Goal: Contribute content

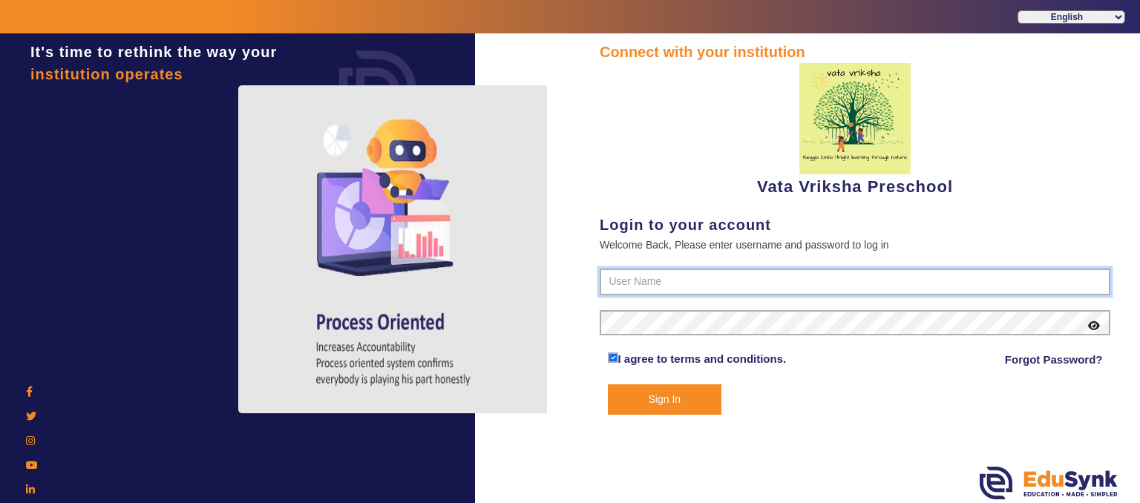
type input "9074270829"
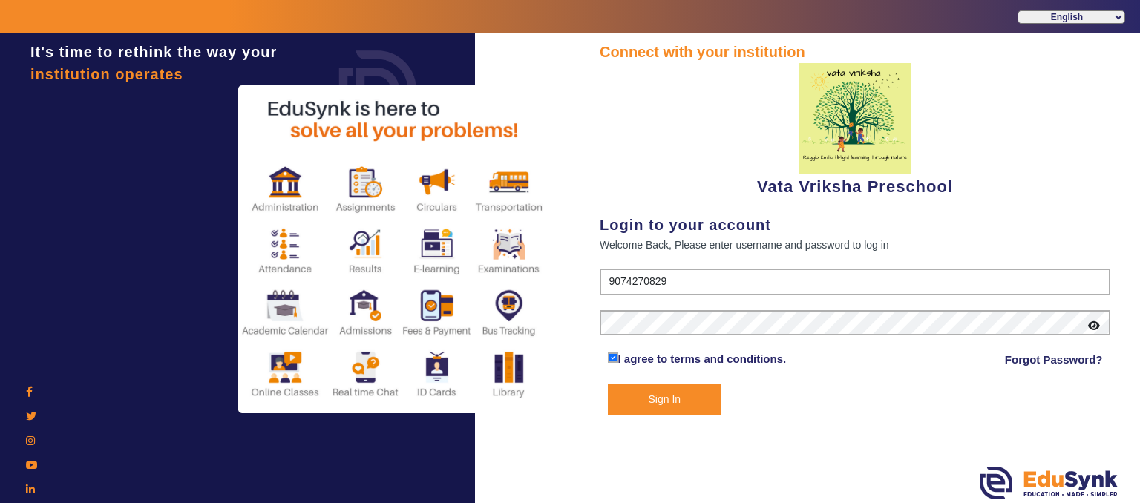
click at [665, 392] on button "Sign In" at bounding box center [665, 399] width 114 height 30
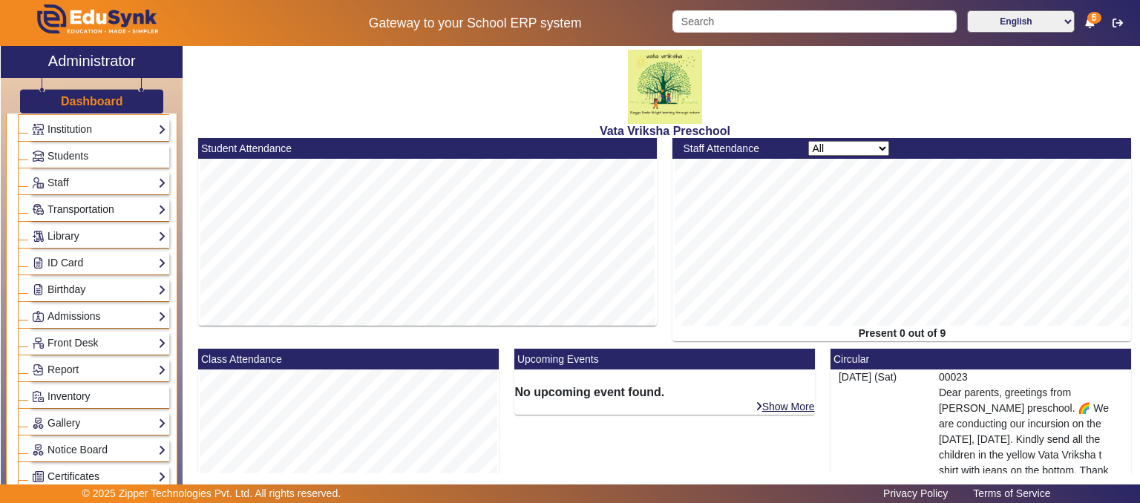
scroll to position [74, 0]
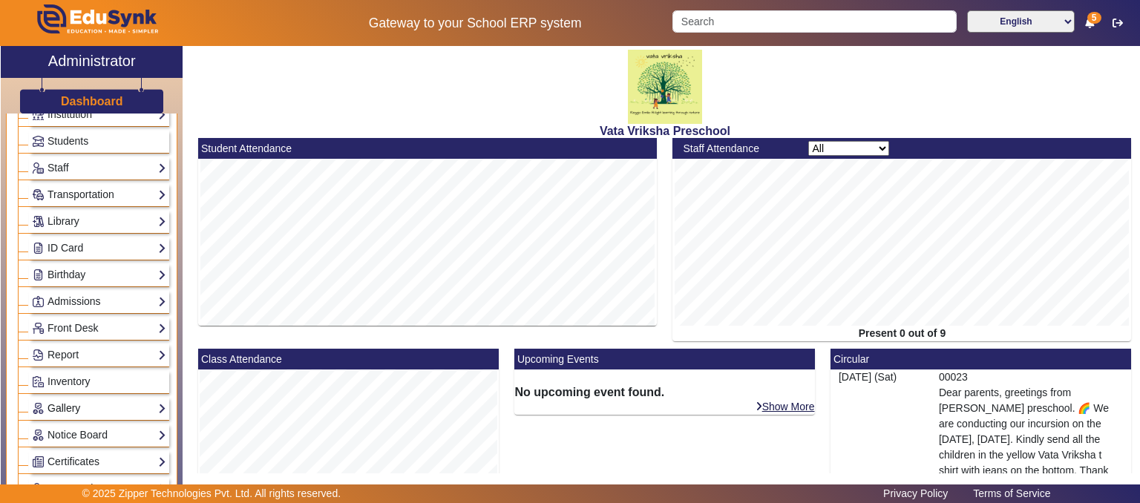
click at [57, 408] on link "Gallery" at bounding box center [99, 408] width 134 height 17
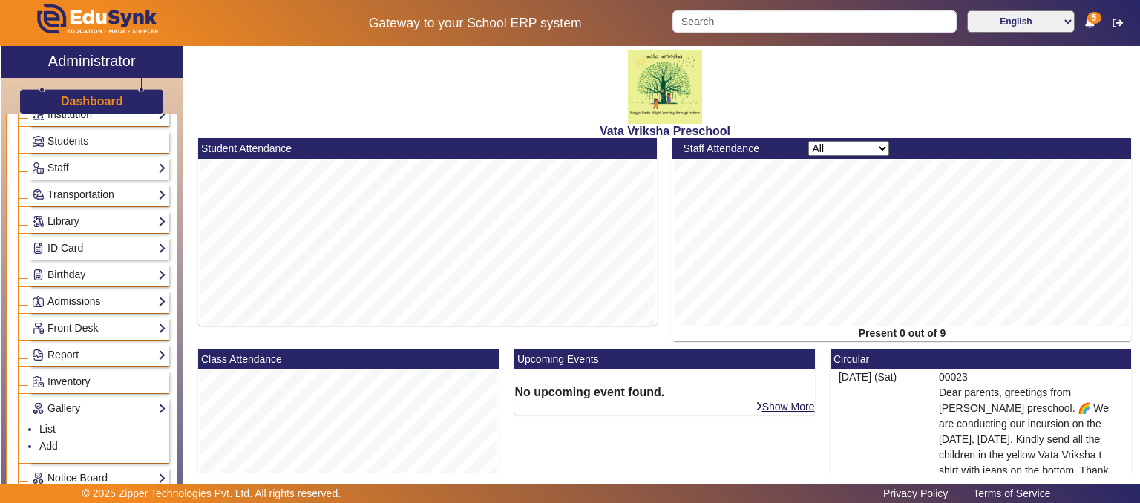
click at [38, 441] on ul "List Add" at bounding box center [99, 438] width 134 height 43
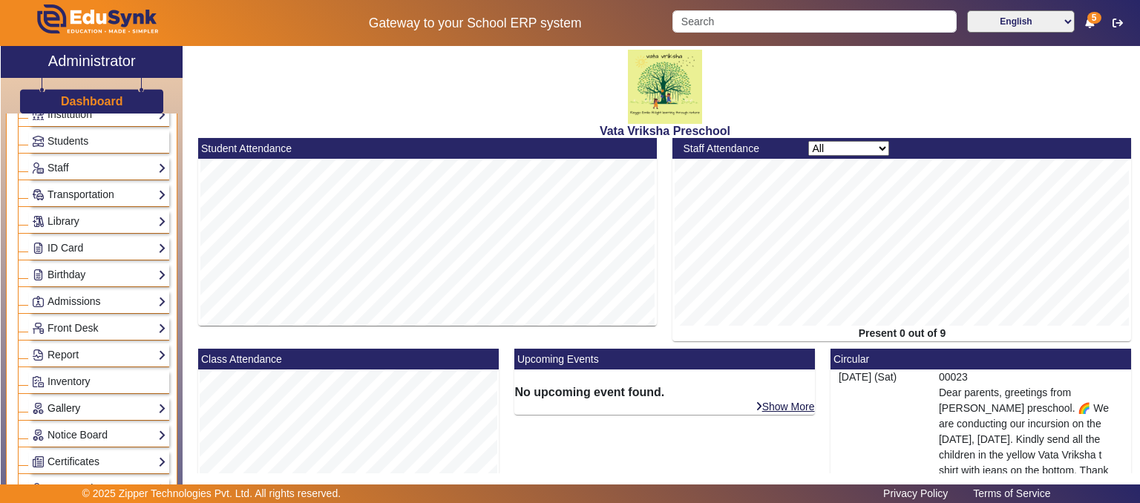
click at [80, 410] on link "Gallery" at bounding box center [99, 408] width 134 height 17
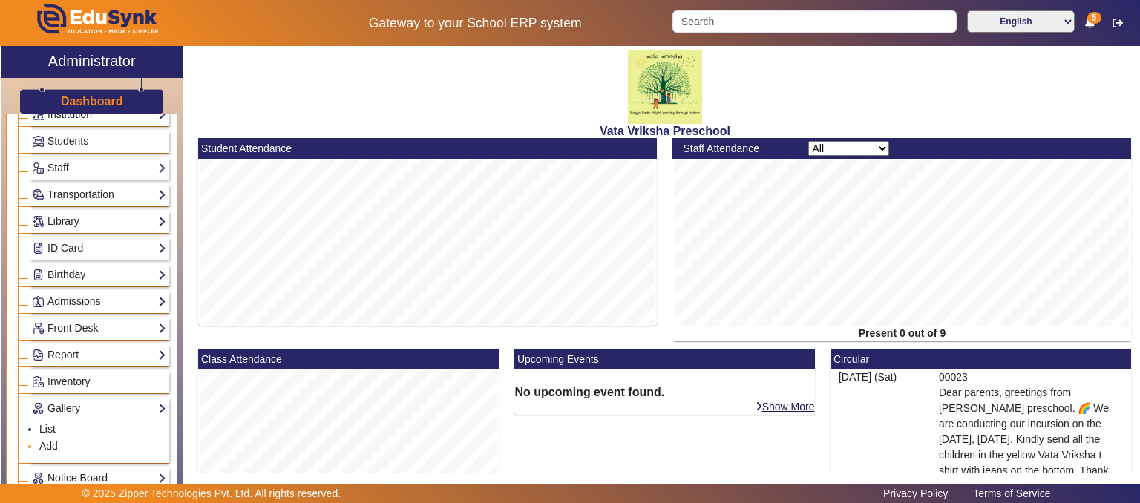
click at [59, 441] on li "Add" at bounding box center [102, 446] width 127 height 17
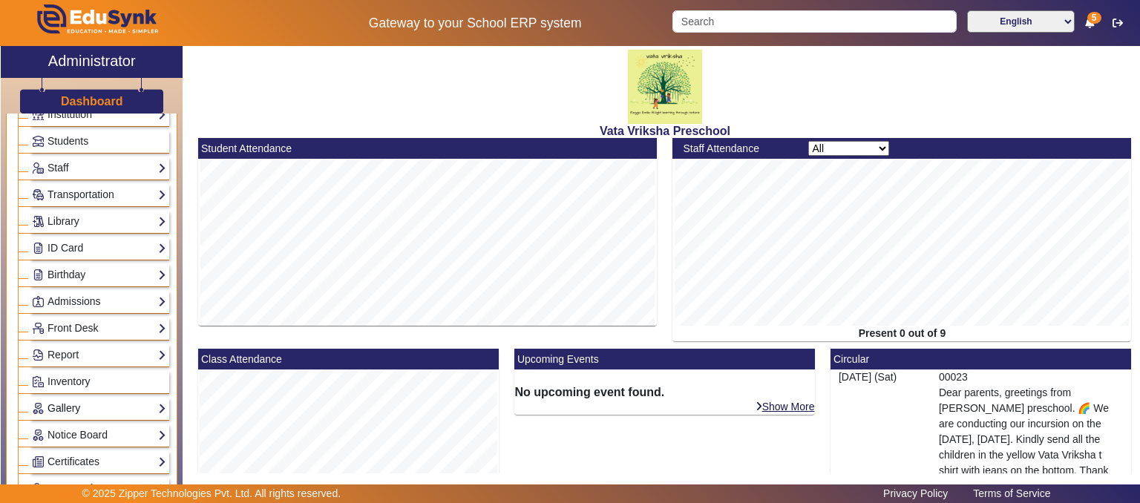
click at [74, 404] on link "Gallery" at bounding box center [99, 408] width 134 height 17
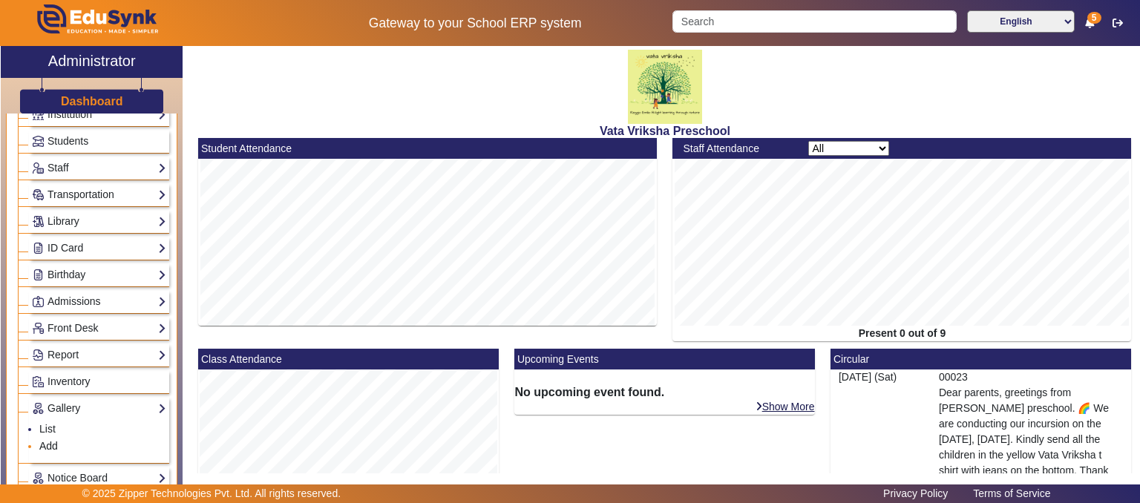
click at [51, 443] on link "Add" at bounding box center [48, 446] width 19 height 12
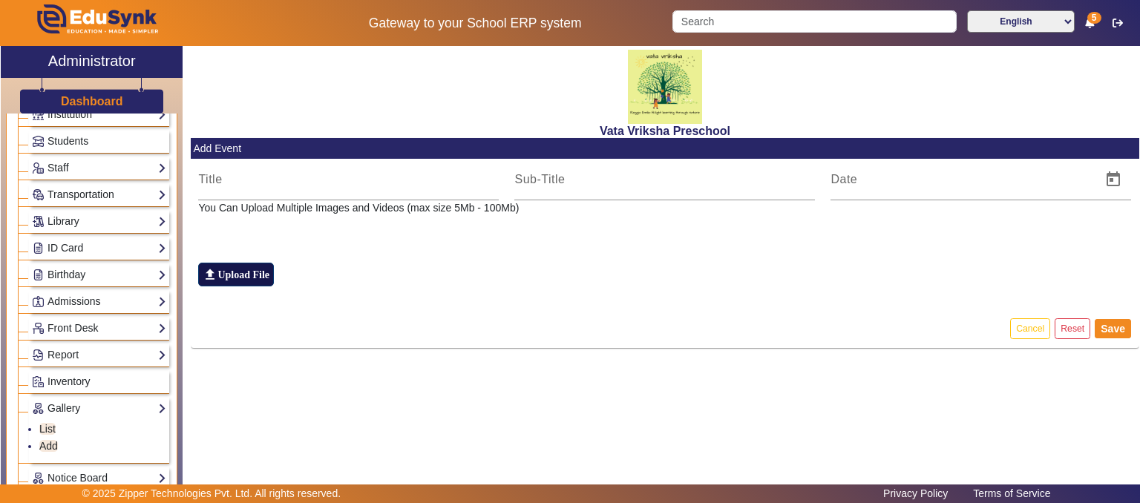
click at [245, 275] on label "file_upload Upload File" at bounding box center [236, 275] width 76 height 24
click at [0, 0] on input "file_upload Upload File" at bounding box center [0, 0] width 0 height 0
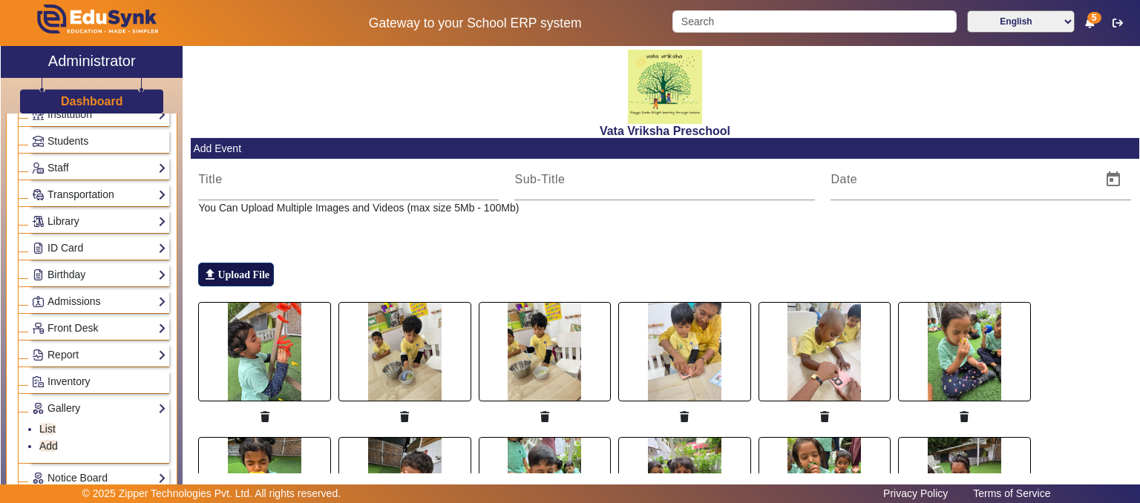
click at [246, 274] on label "file_upload Upload File" at bounding box center [236, 275] width 76 height 24
click at [0, 0] on input "file_upload Upload File" at bounding box center [0, 0] width 0 height 0
click at [237, 184] on input at bounding box center [348, 180] width 300 height 18
type input "s"
type input "3rd week"
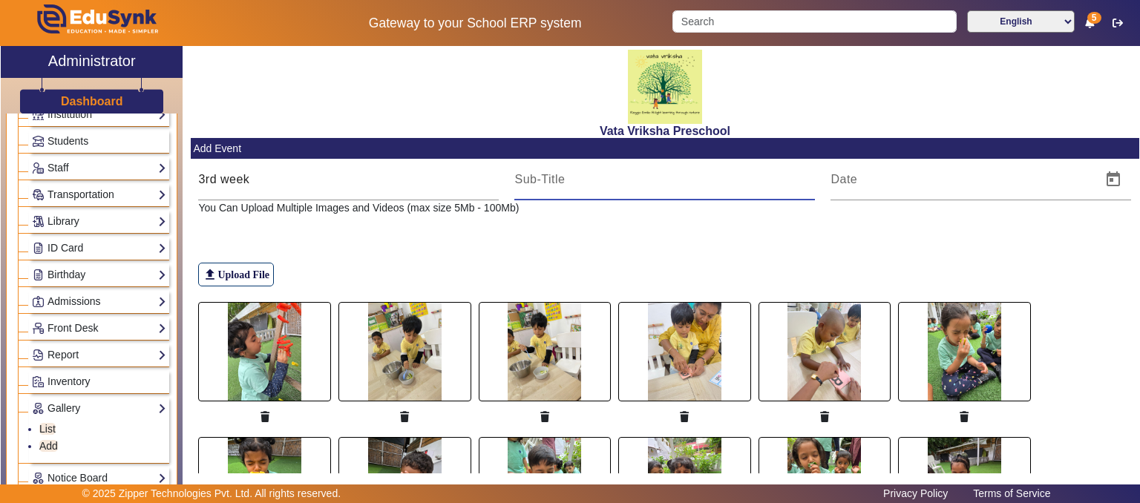
click at [516, 188] on input at bounding box center [664, 180] width 300 height 18
type input "Activity"
click at [1101, 178] on span "Open calendar" at bounding box center [1113, 180] width 36 height 36
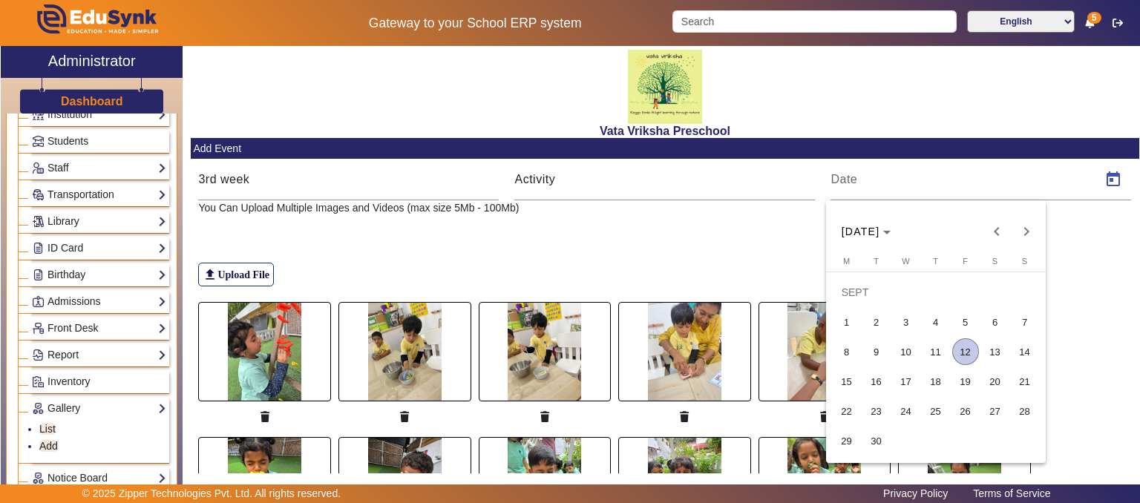
drag, startPoint x: 967, startPoint y: 346, endPoint x: 1004, endPoint y: 330, distance: 40.5
click at [972, 344] on span "12" at bounding box center [965, 351] width 27 height 27
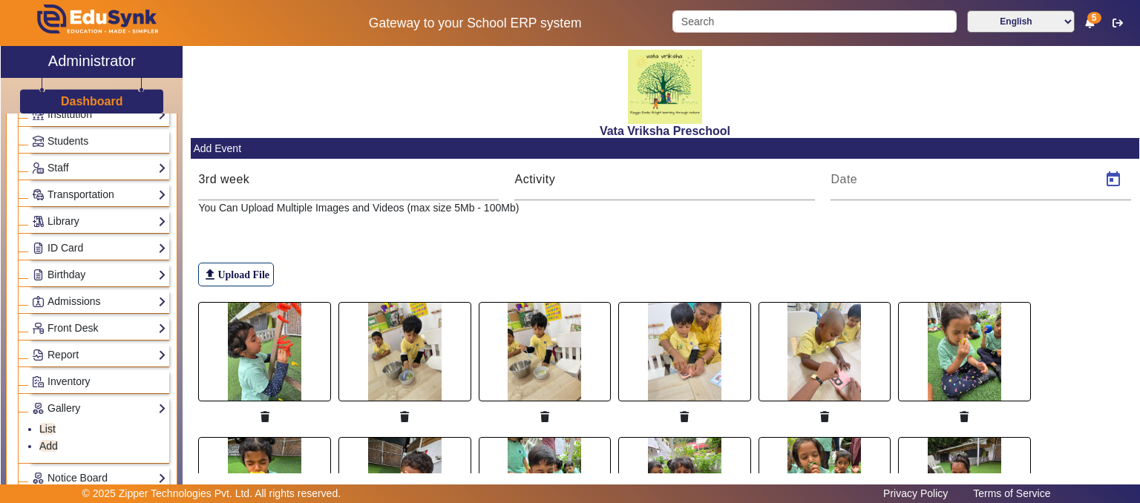
type input "[DATE]"
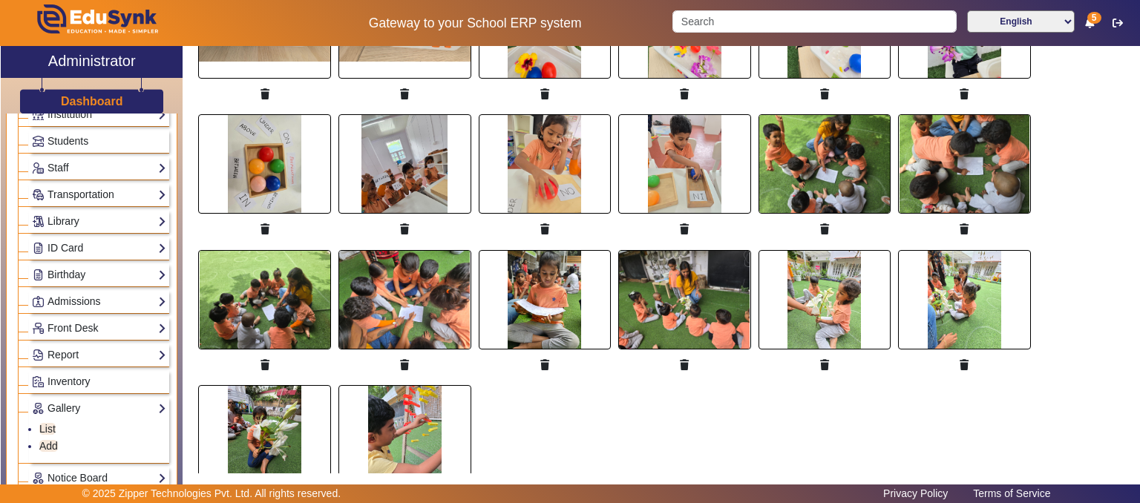
scroll to position [679, 0]
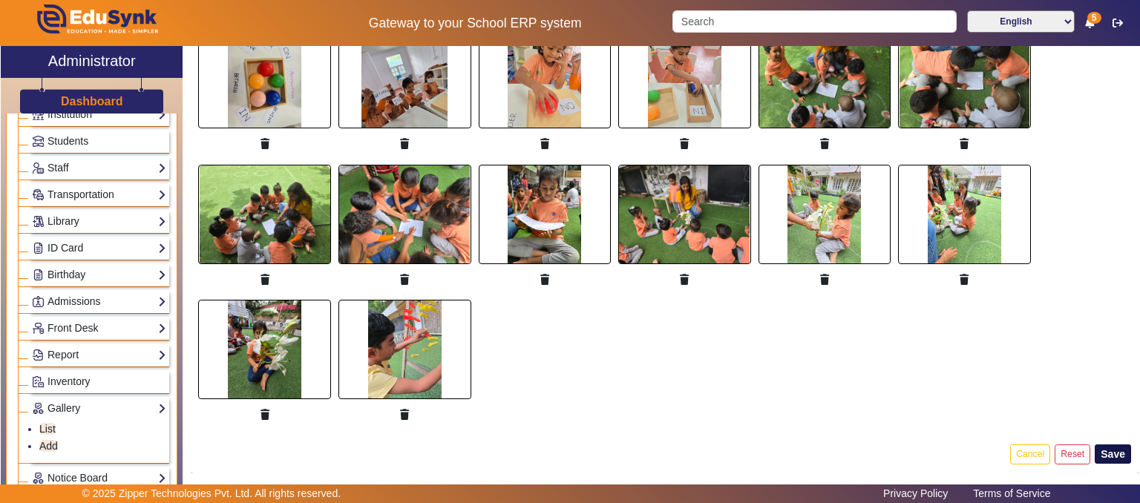
click at [1106, 447] on button "Save" at bounding box center [1112, 453] width 36 height 19
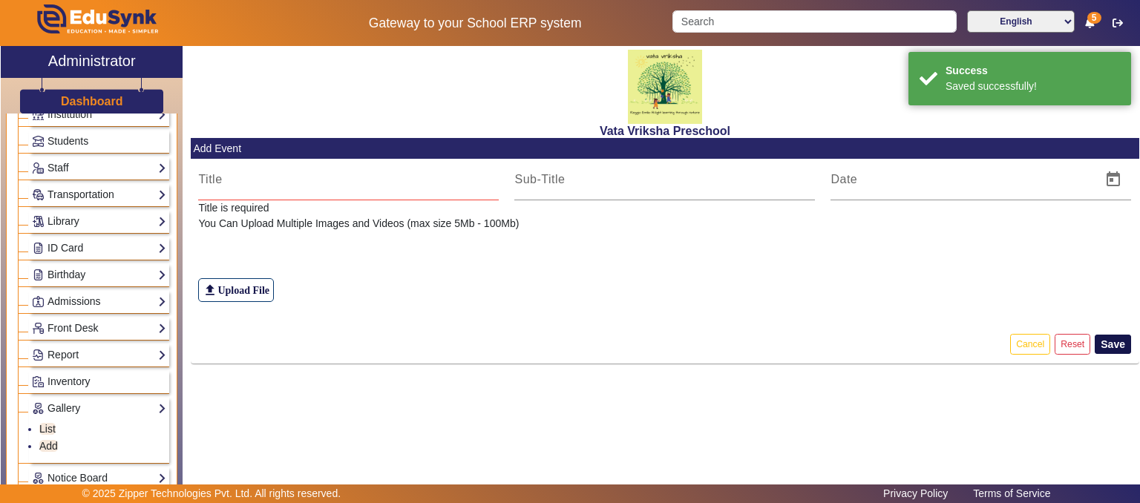
scroll to position [0, 0]
